Goal: Navigation & Orientation: Go to known website

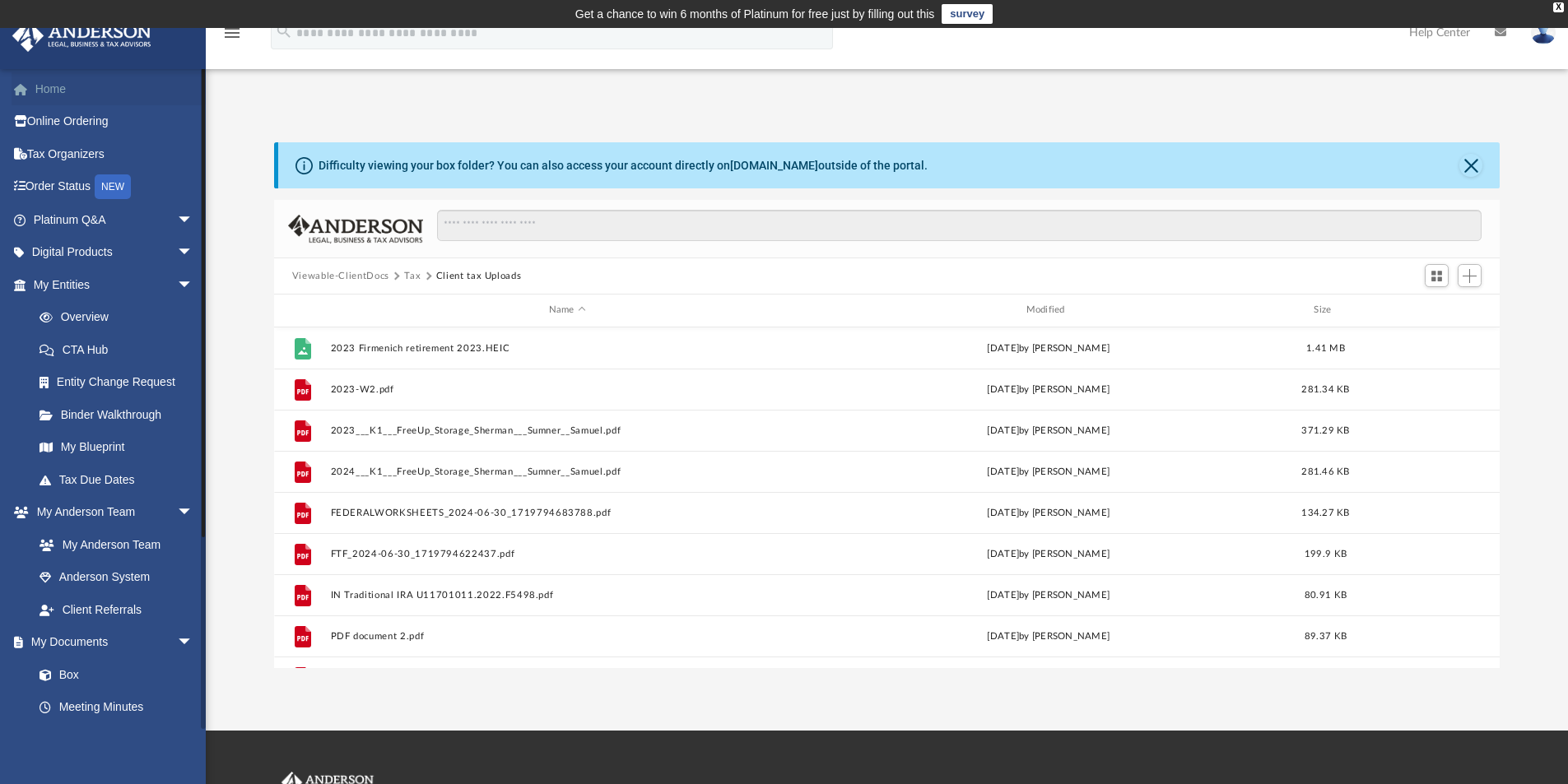
click at [45, 87] on link "Home" at bounding box center [115, 89] width 207 height 33
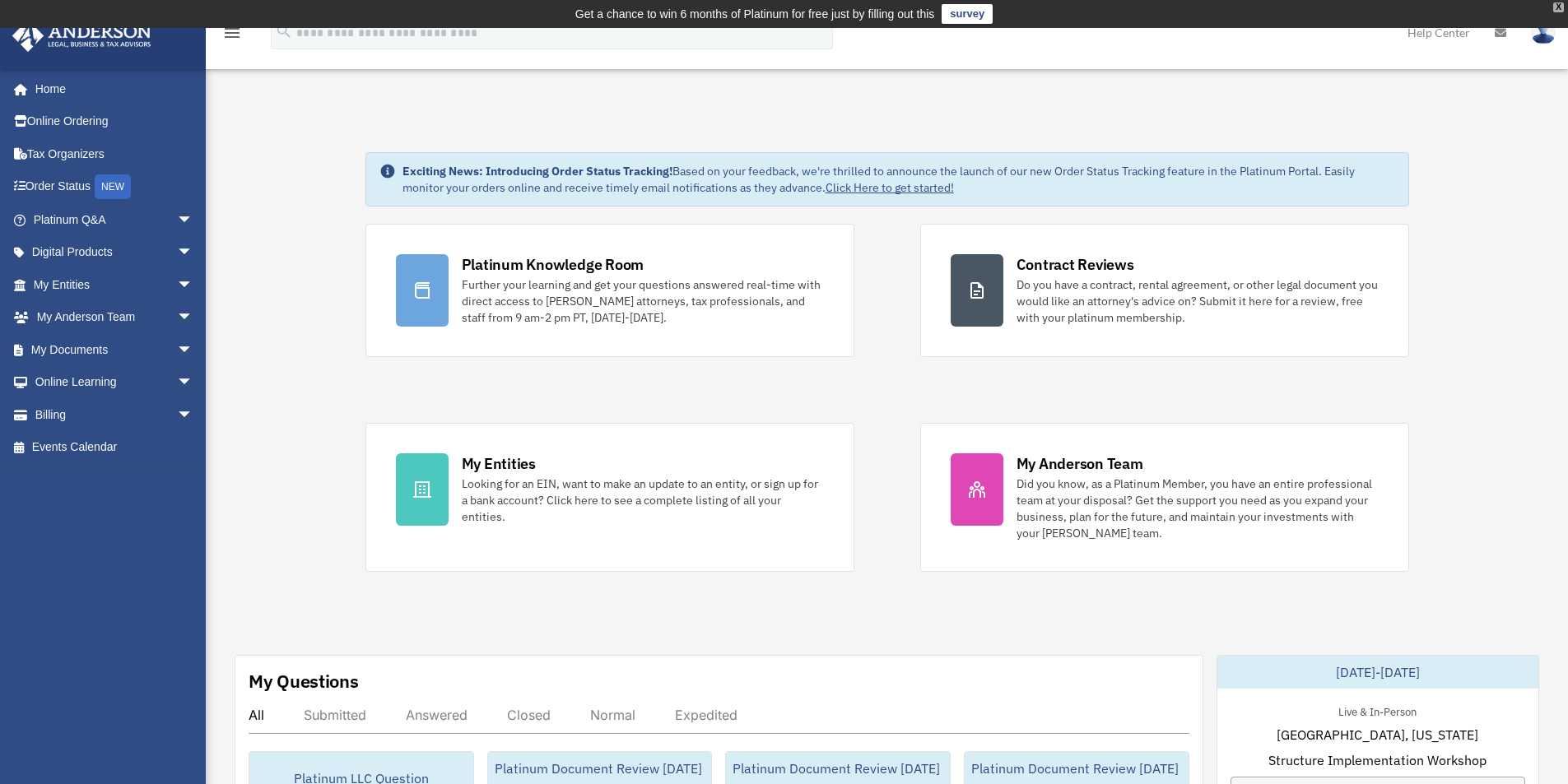
click at [1561, 4] on div "X" at bounding box center [1558, 7] width 11 height 10
